Goal: Task Accomplishment & Management: Manage account settings

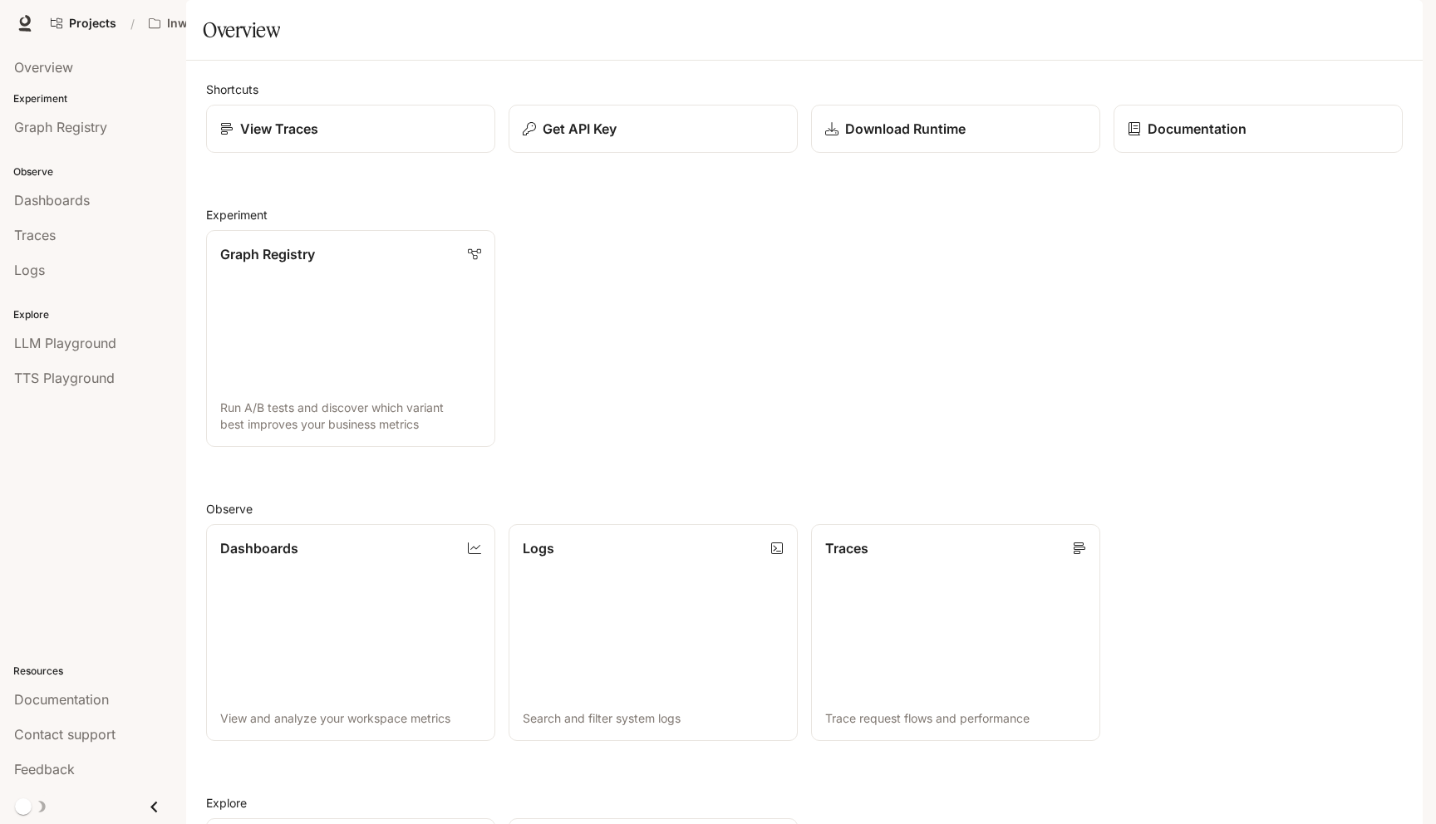
click at [1407, 29] on div "button" at bounding box center [1399, 23] width 23 height 23
click at [1253, 148] on span "API Keys" at bounding box center [1294, 156] width 214 height 17
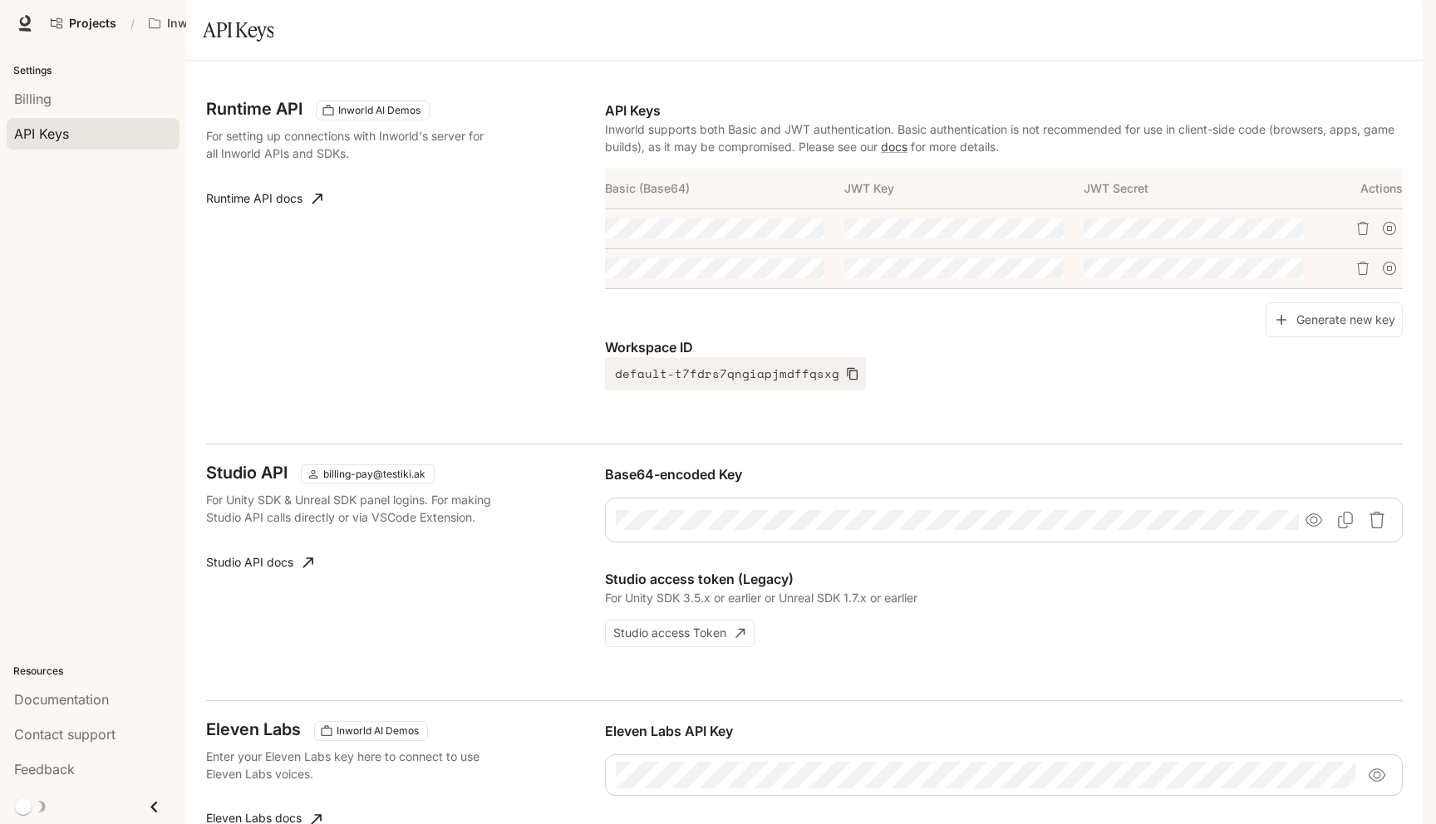
click at [1393, 23] on icon "button" at bounding box center [1399, 23] width 13 height 13
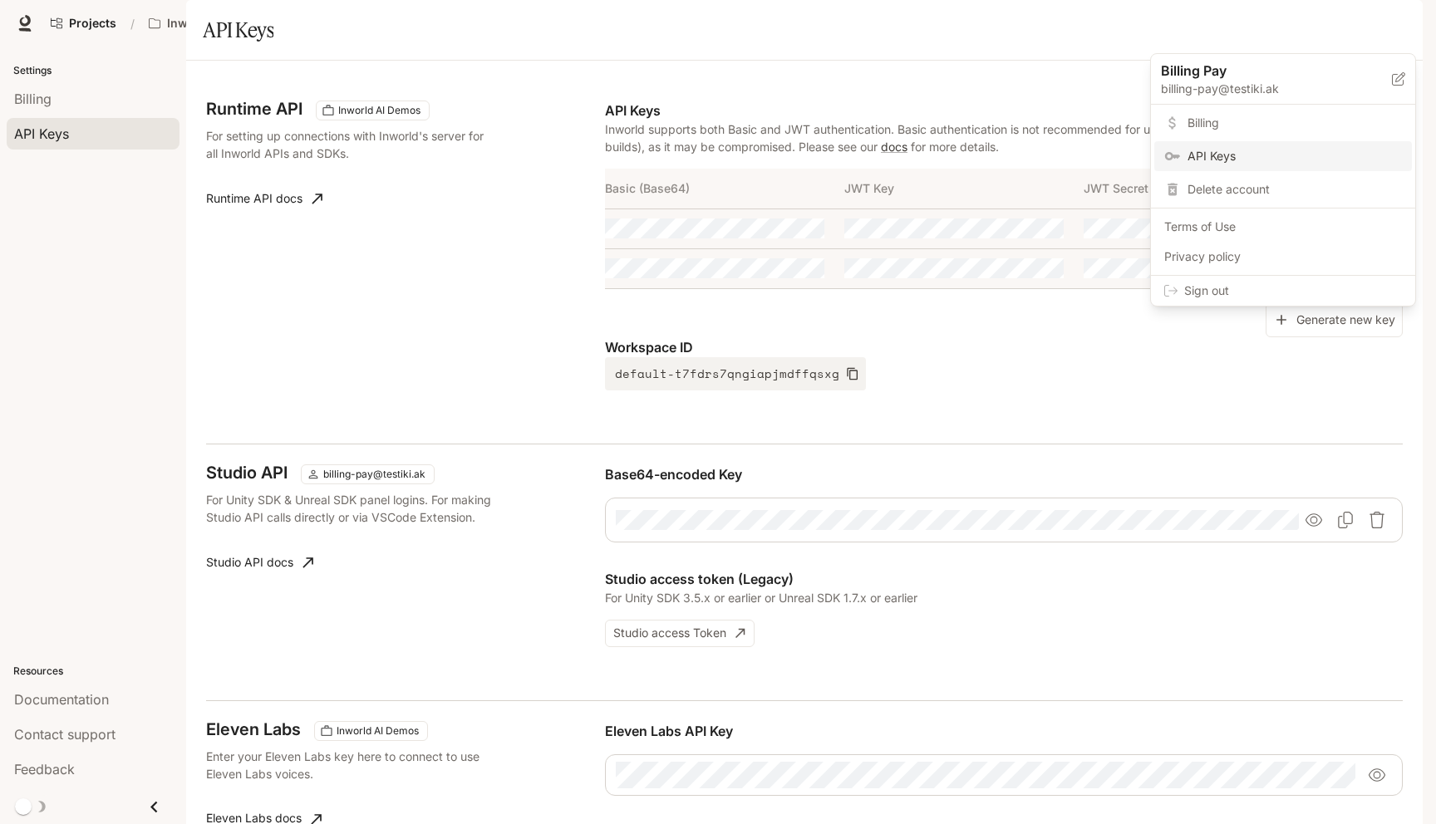
click at [1392, 23] on div at bounding box center [718, 412] width 1436 height 824
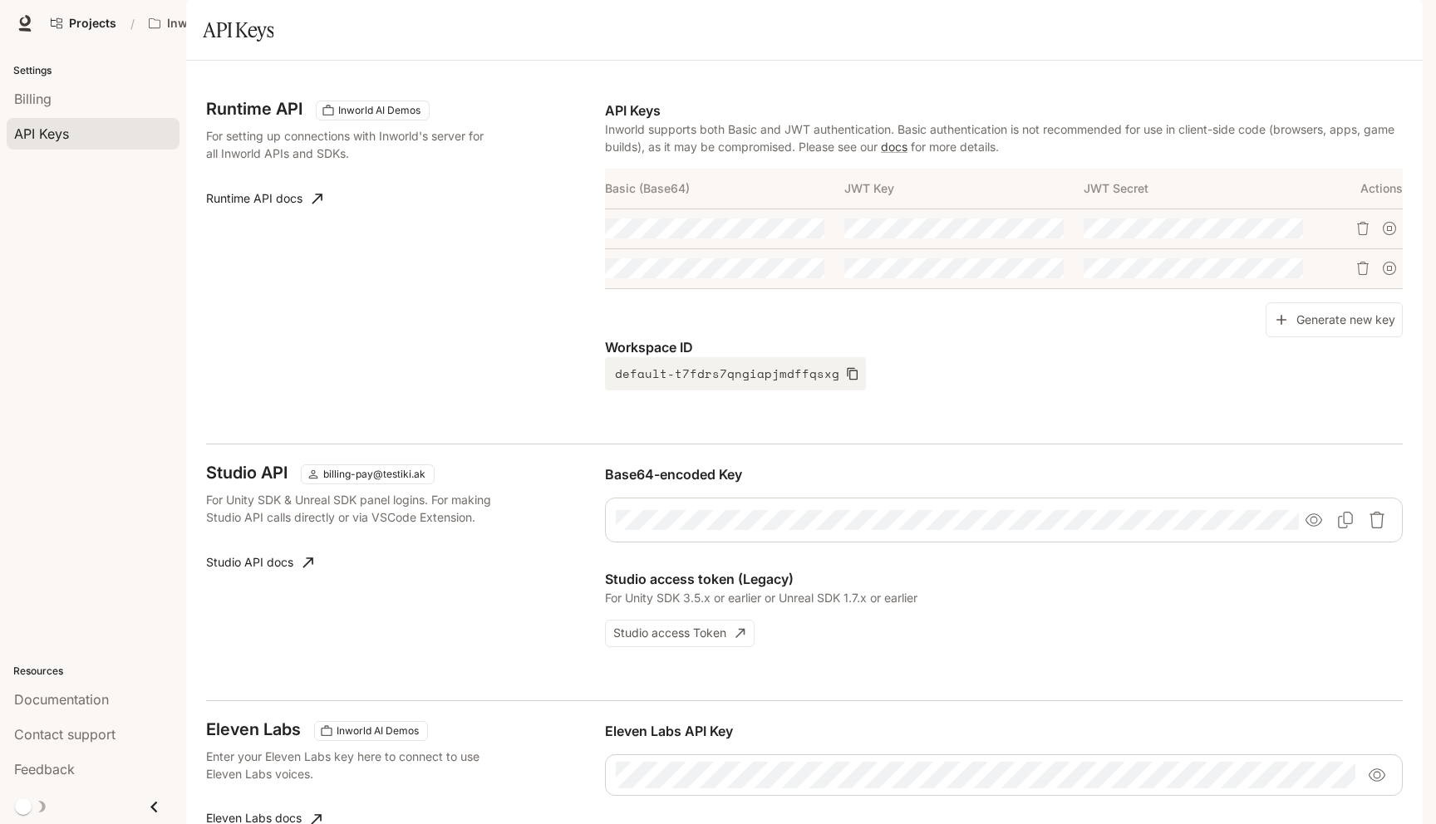
click at [1393, 30] on div "button" at bounding box center [1399, 23] width 23 height 23
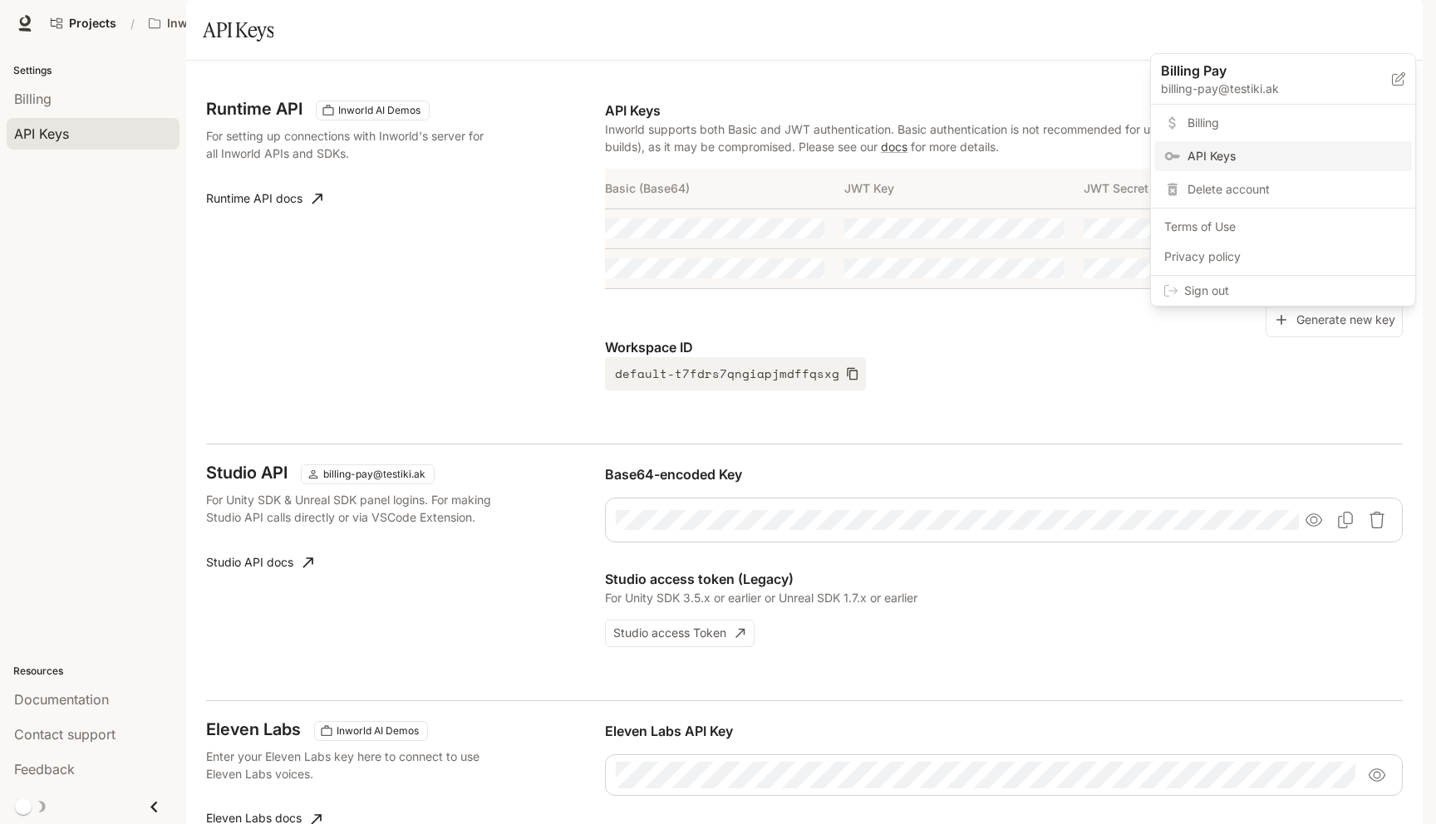
click at [1191, 294] on span "Sign out" at bounding box center [1293, 291] width 218 height 17
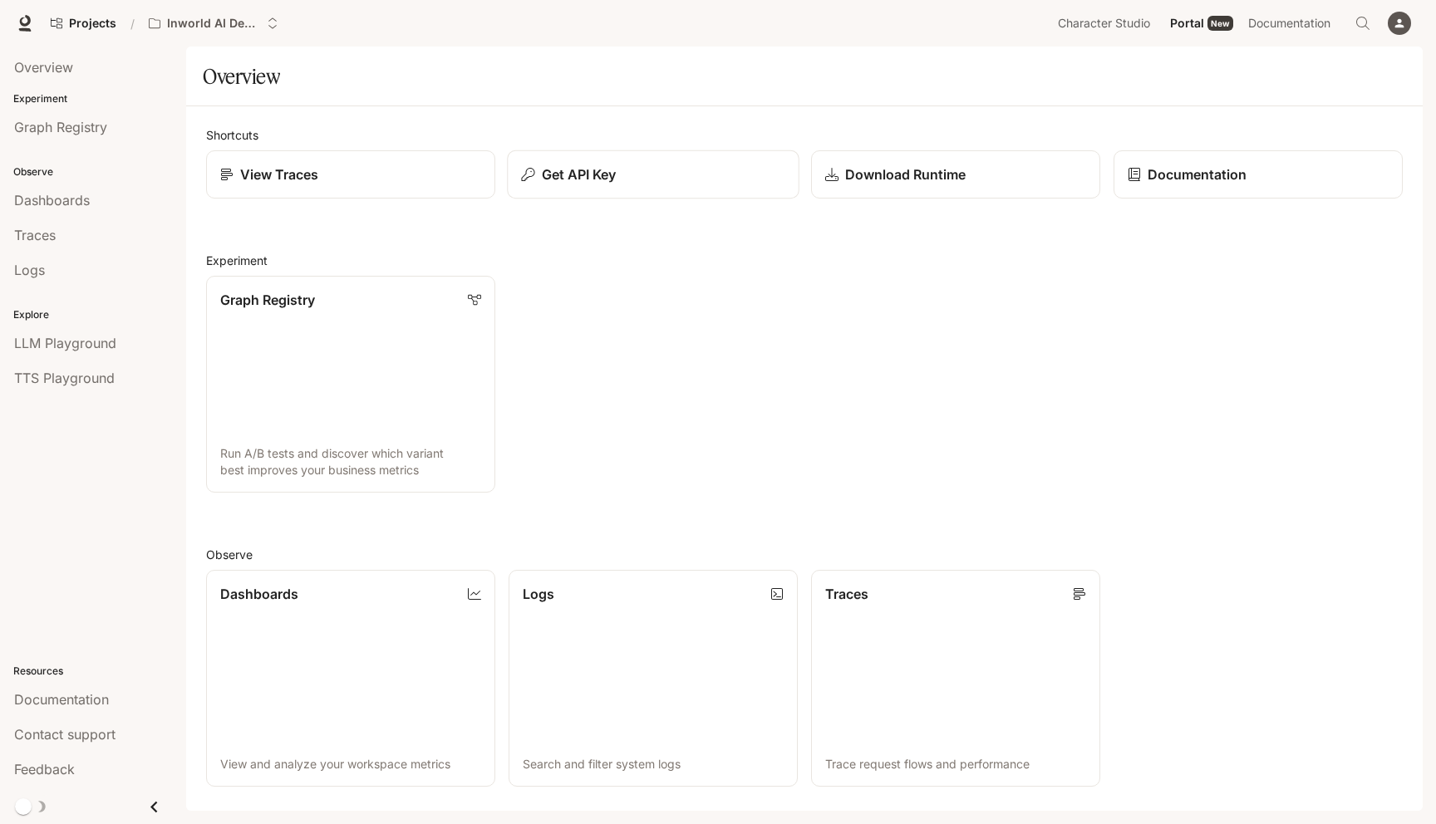
click at [686, 193] on button "Get API Key" at bounding box center [653, 174] width 292 height 49
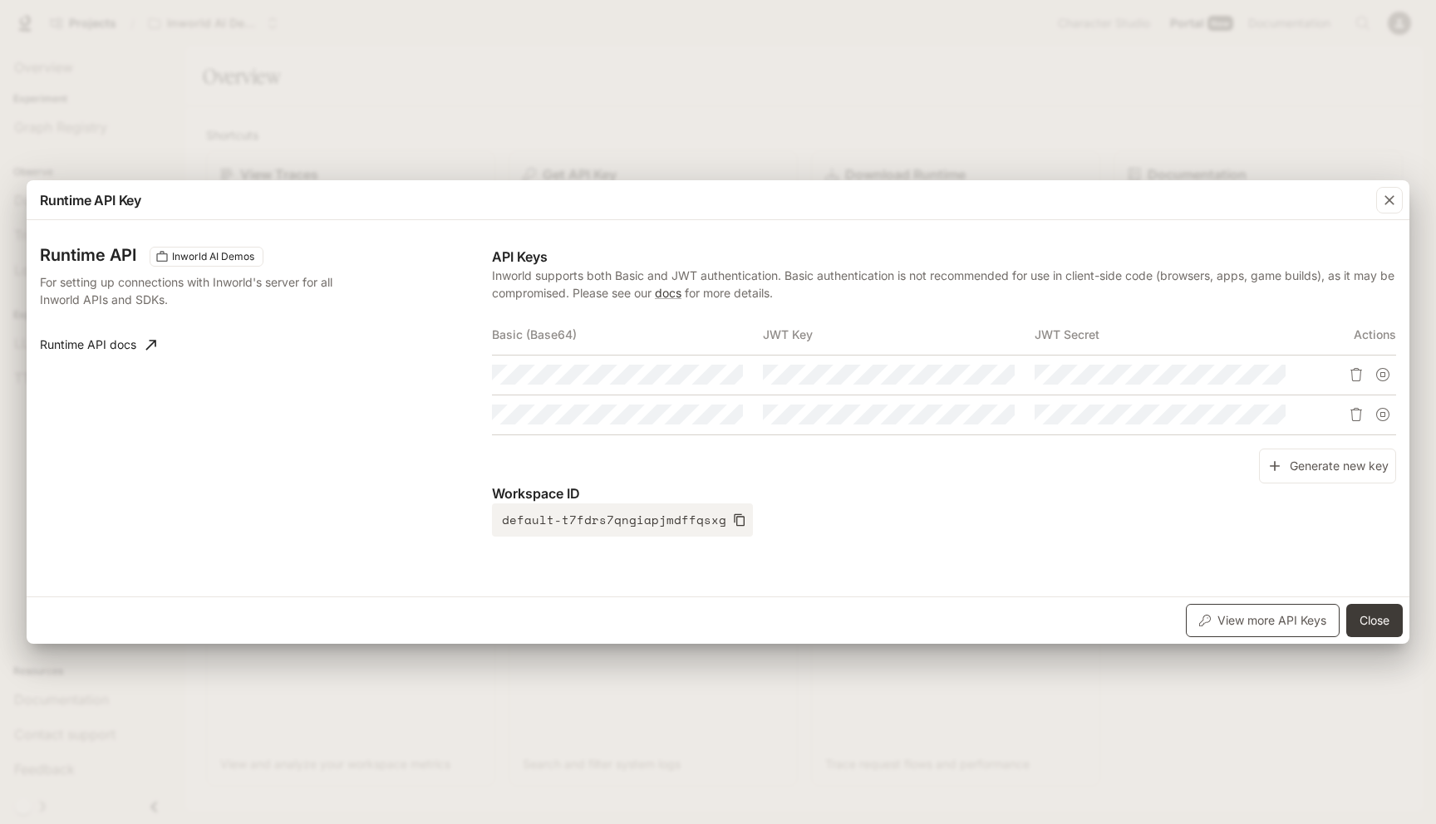
click at [1247, 616] on button "View more API Keys" at bounding box center [1263, 620] width 154 height 33
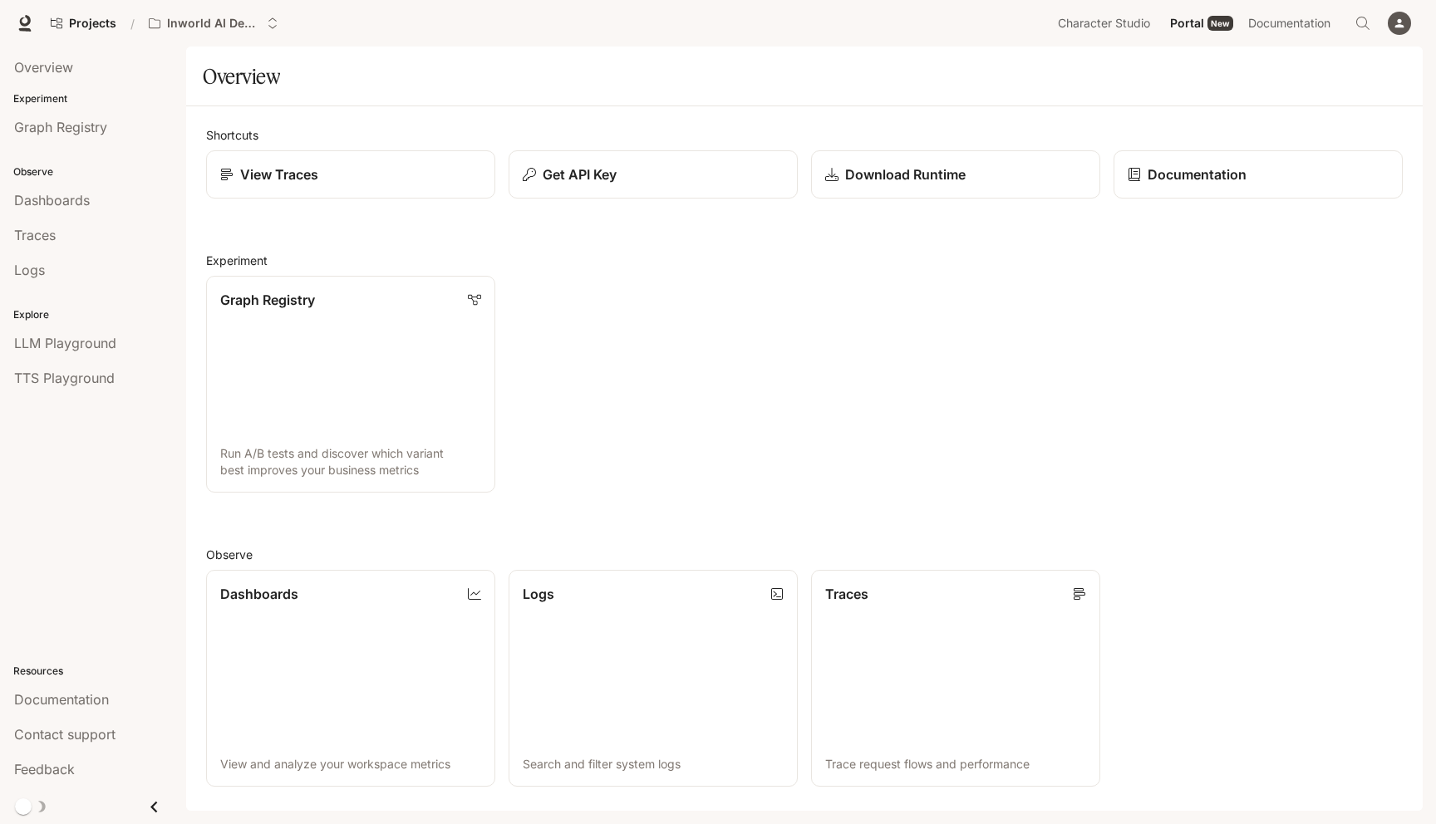
click at [1401, 24] on icon "button" at bounding box center [1399, 23] width 9 height 9
click at [1304, 146] on link "API Keys" at bounding box center [1283, 156] width 258 height 30
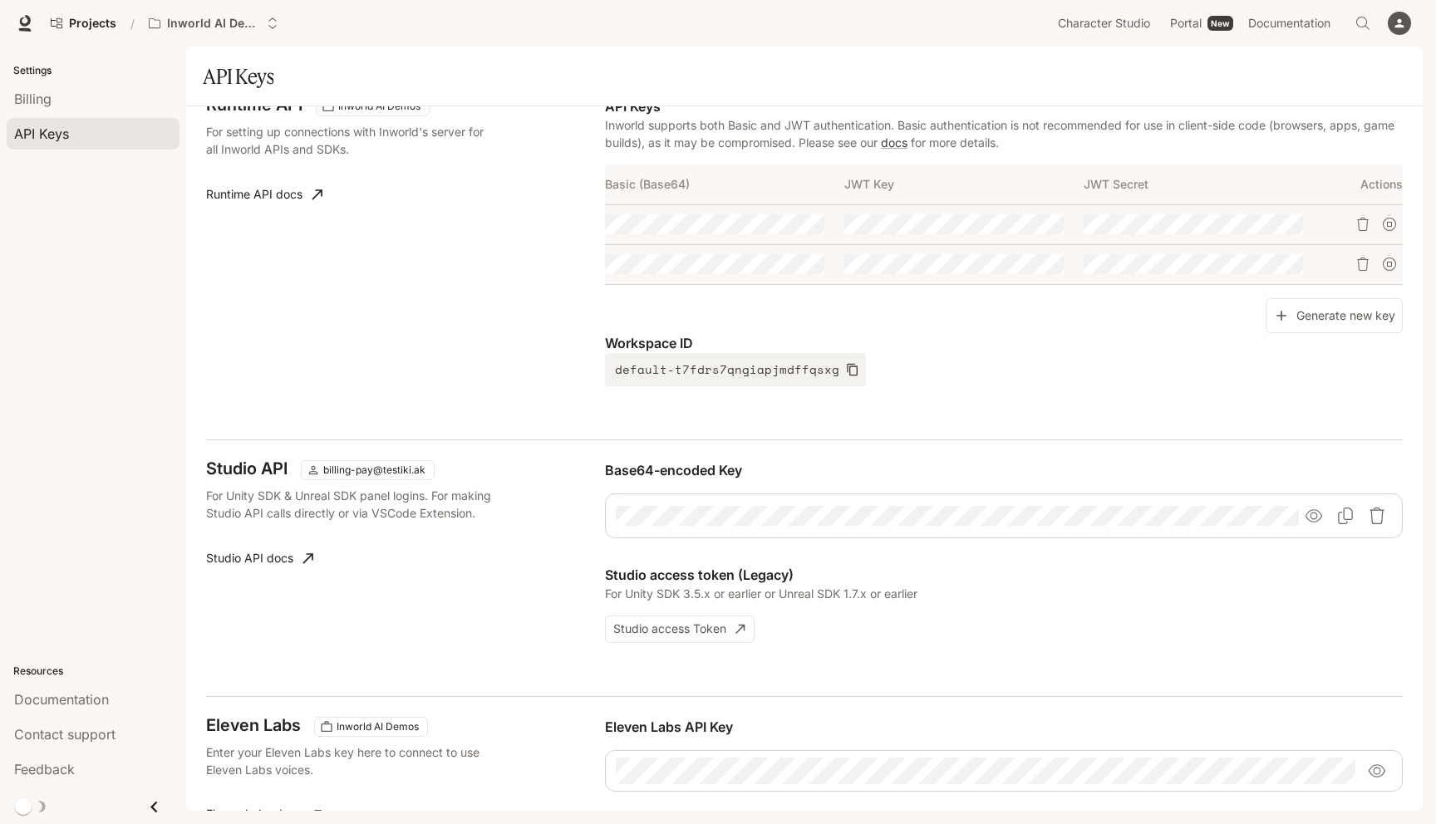
scroll to position [54, 0]
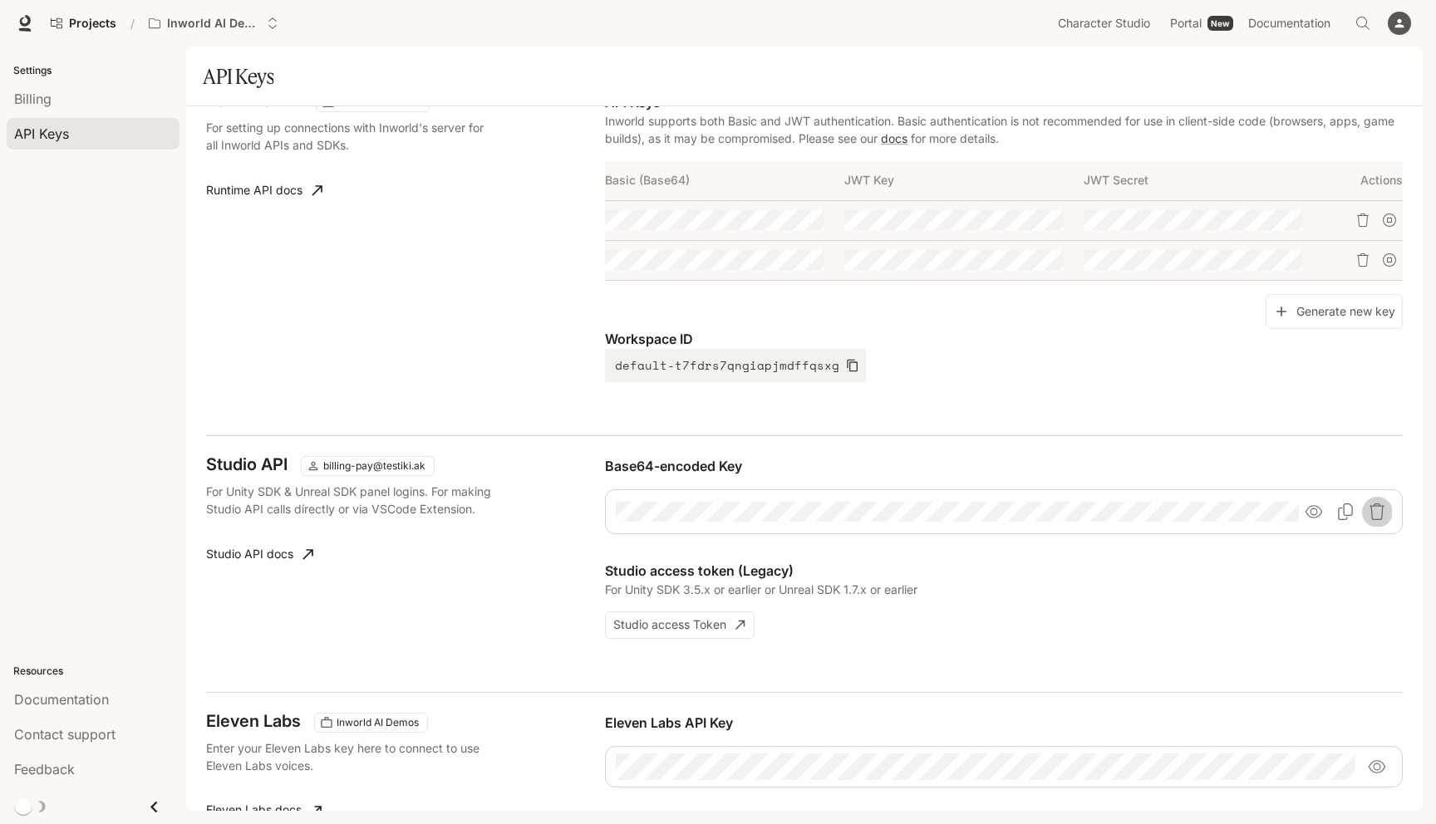
click at [1385, 505] on button "button" at bounding box center [1377, 512] width 30 height 30
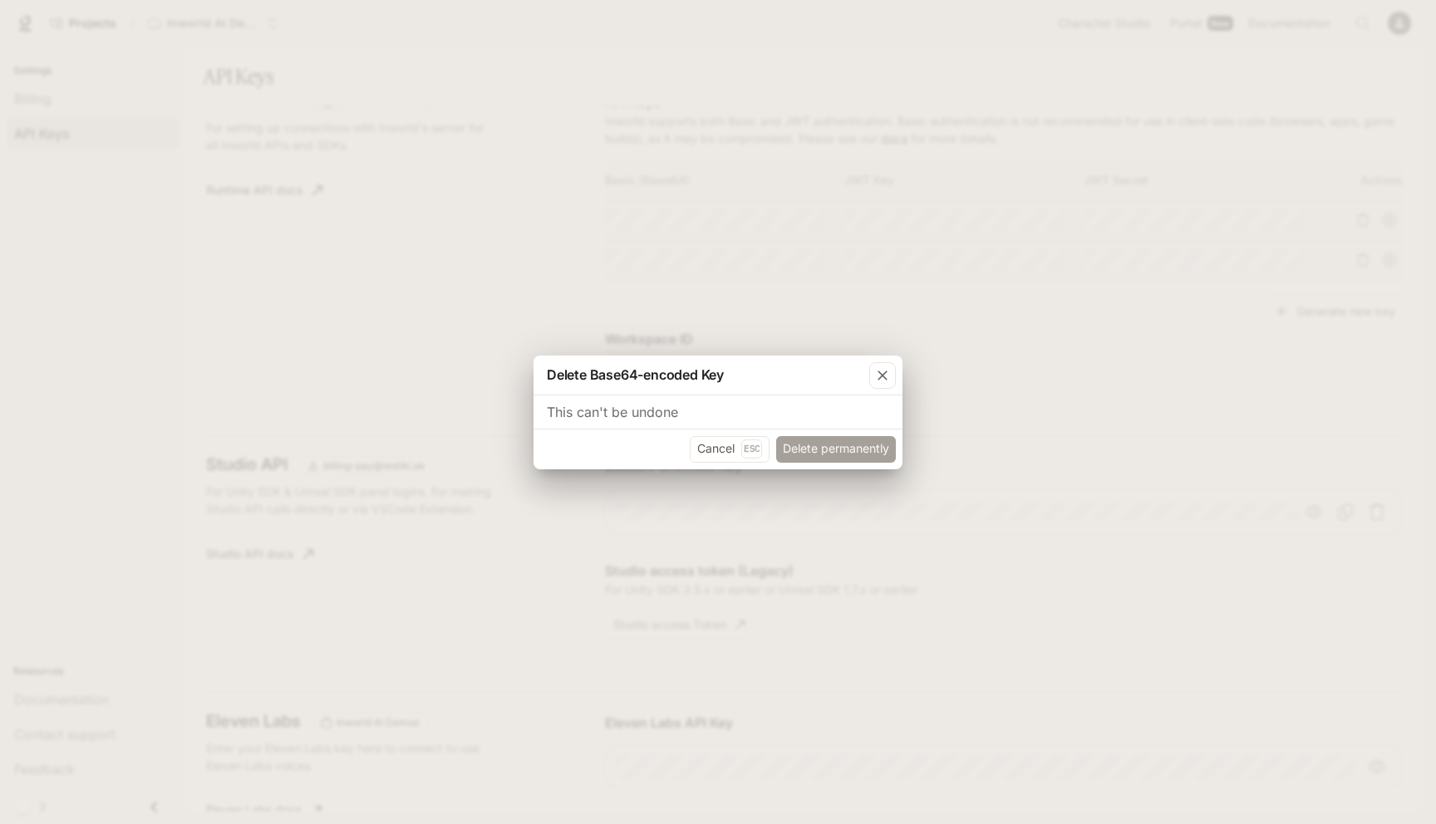
click at [852, 450] on button "Delete permanently" at bounding box center [836, 449] width 120 height 27
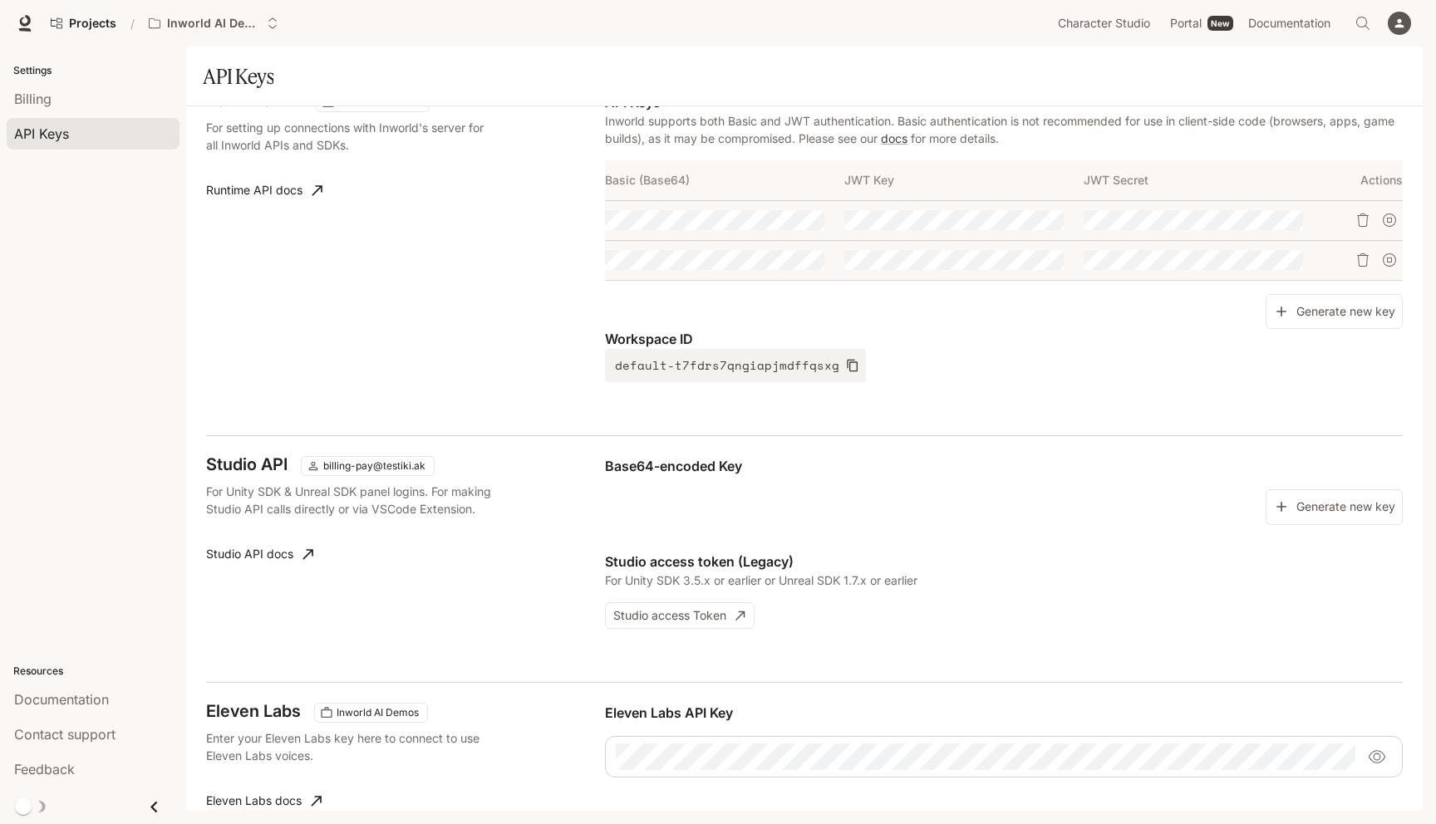
scroll to position [0, 0]
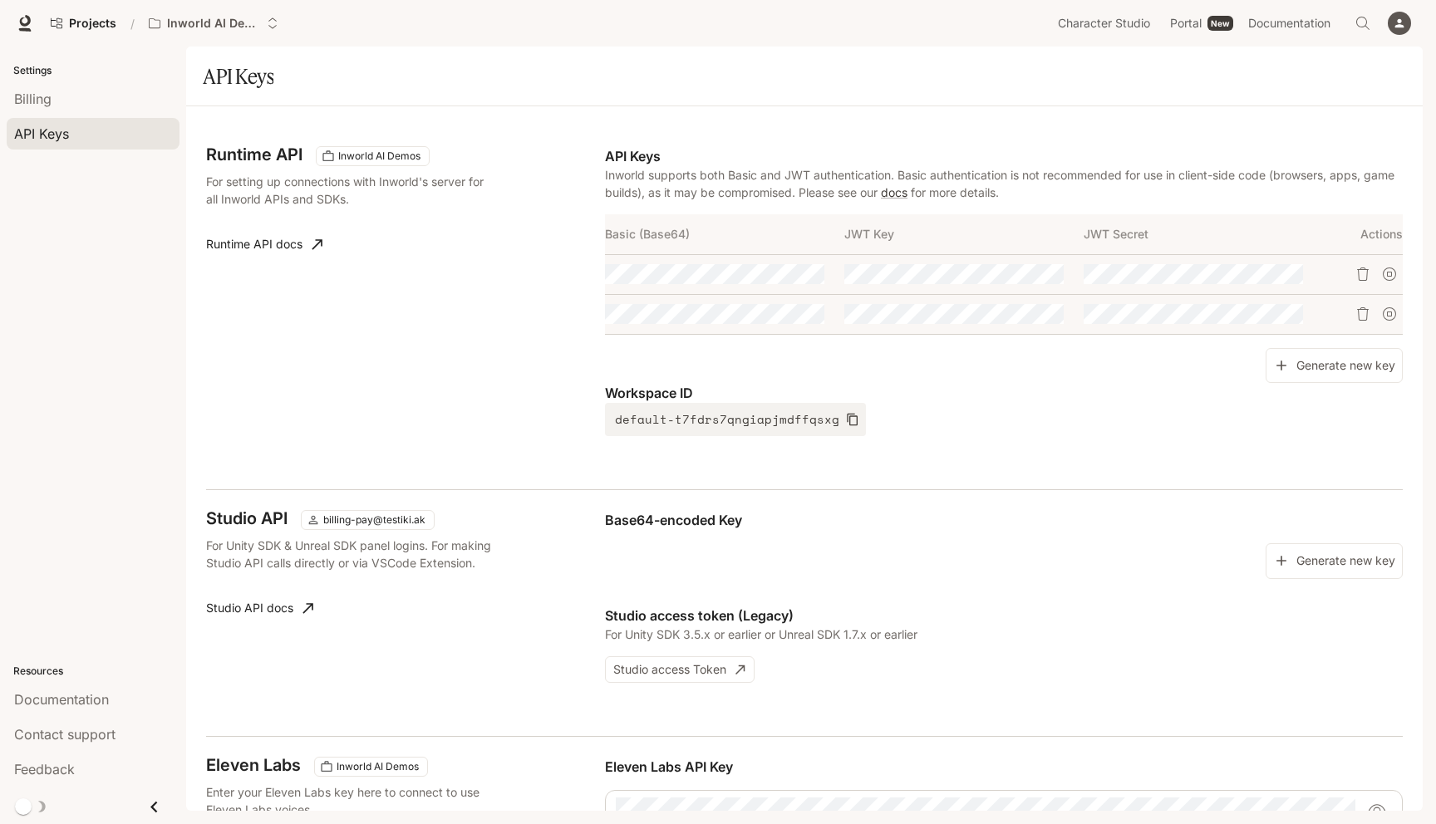
click at [1405, 22] on icon "button" at bounding box center [1399, 23] width 13 height 13
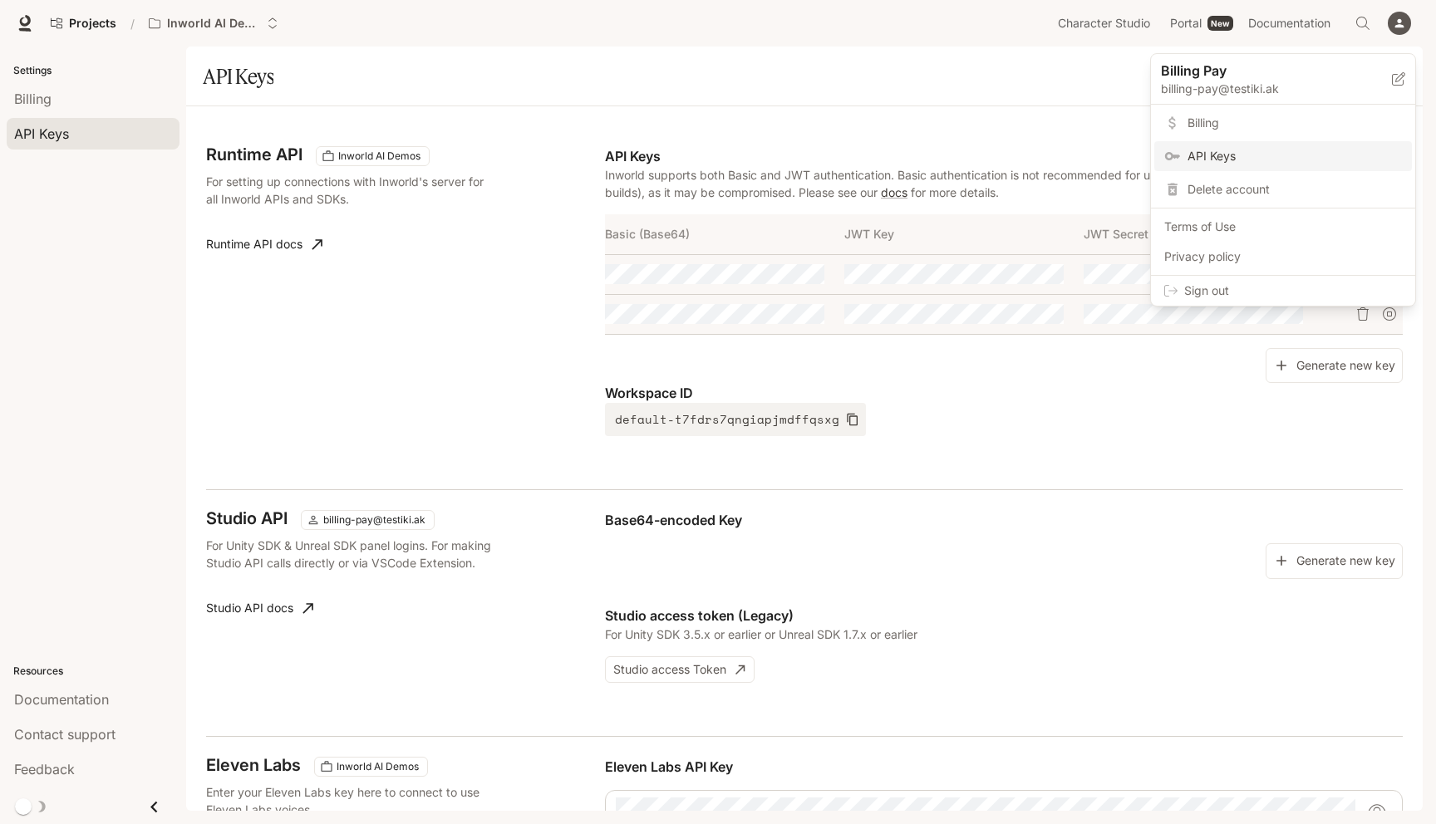
click at [1405, 24] on div at bounding box center [718, 412] width 1436 height 824
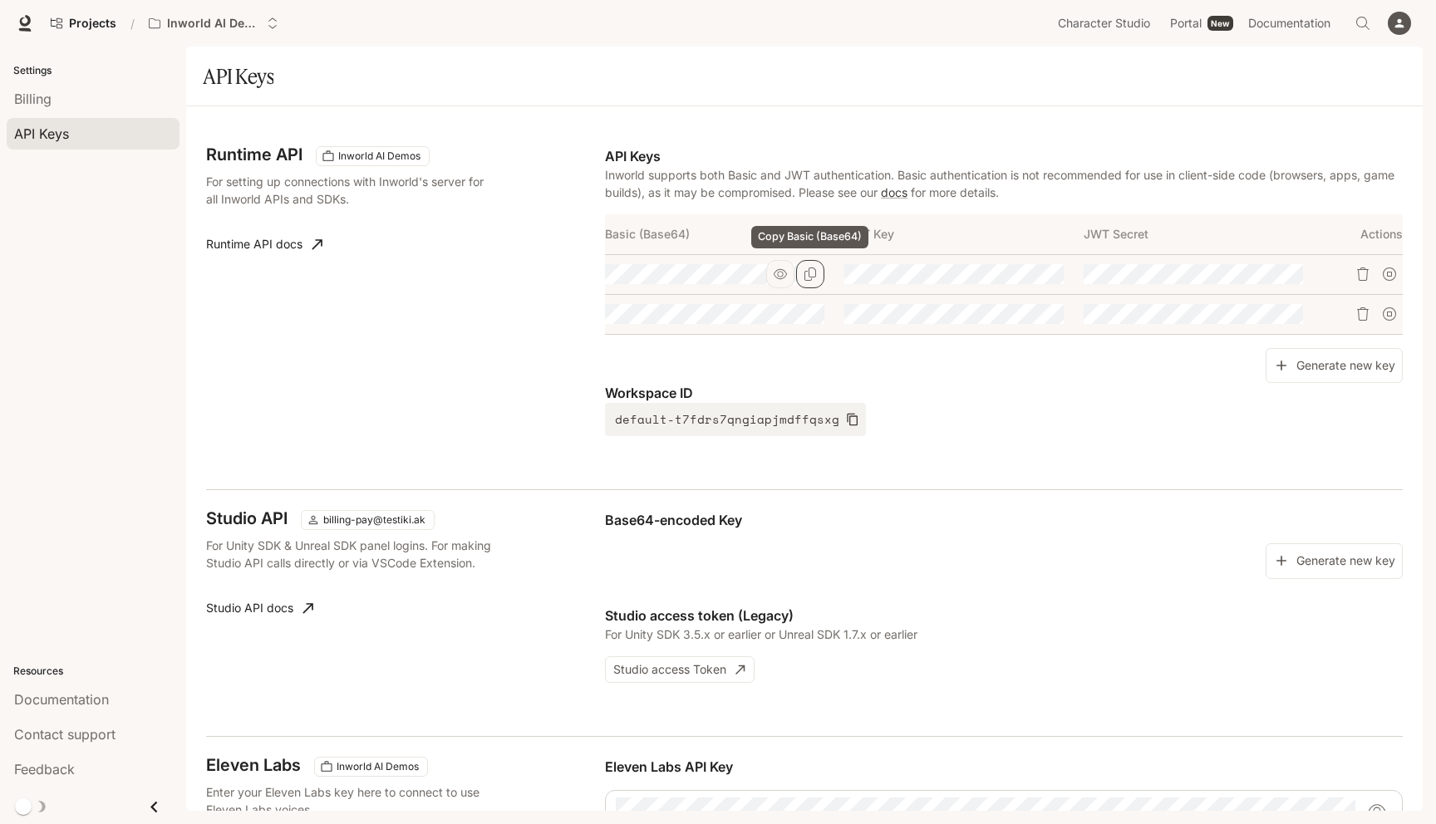
click at [810, 274] on icon "Copy Basic (Base64)" at bounding box center [809, 274] width 13 height 13
click at [1235, 96] on section "API Keys" at bounding box center [804, 77] width 1236 height 60
click at [1400, 27] on icon "button" at bounding box center [1399, 23] width 13 height 13
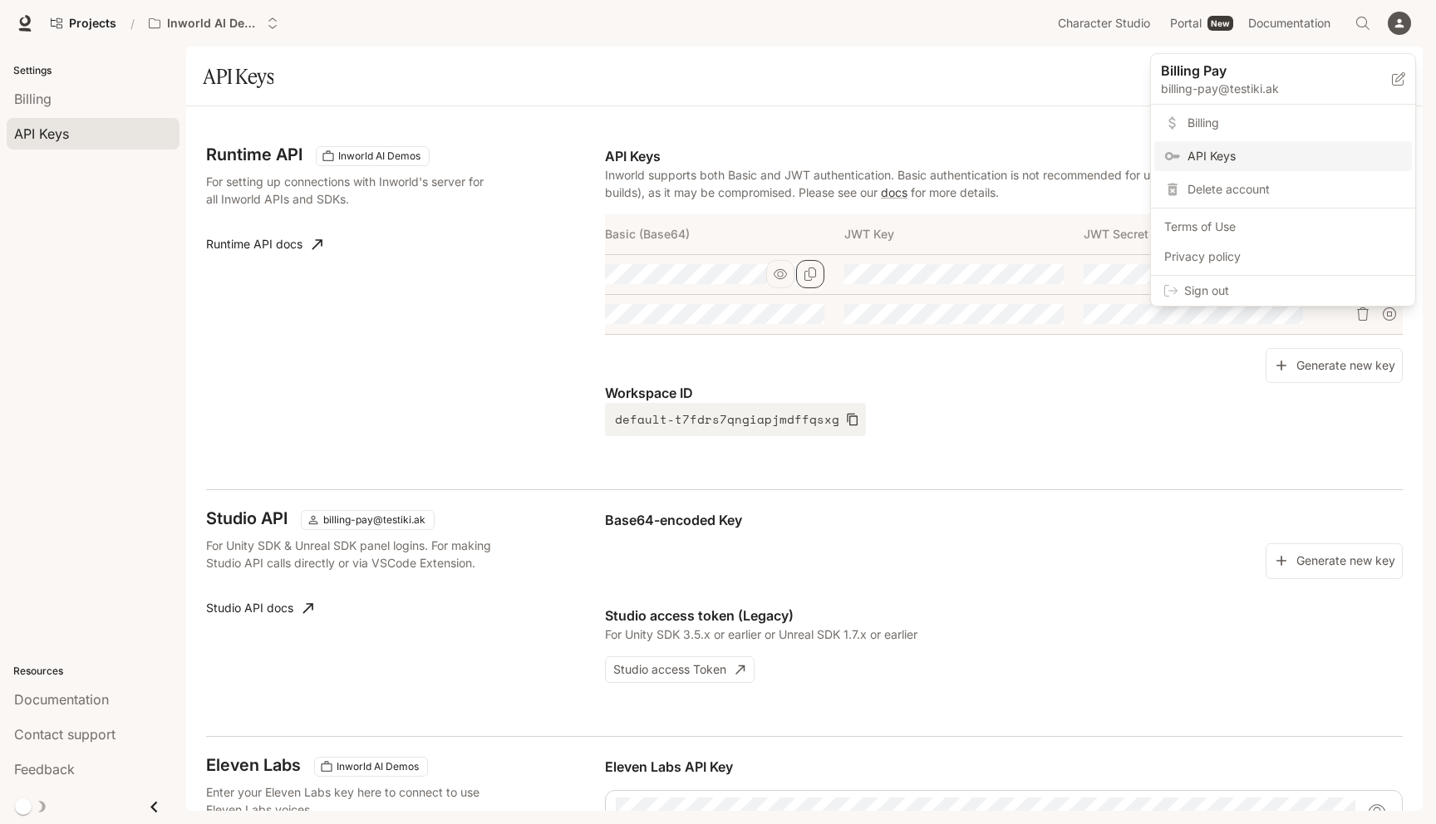
click at [1166, 292] on icon at bounding box center [1170, 290] width 13 height 13
